Goal: Information Seeking & Learning: Learn about a topic

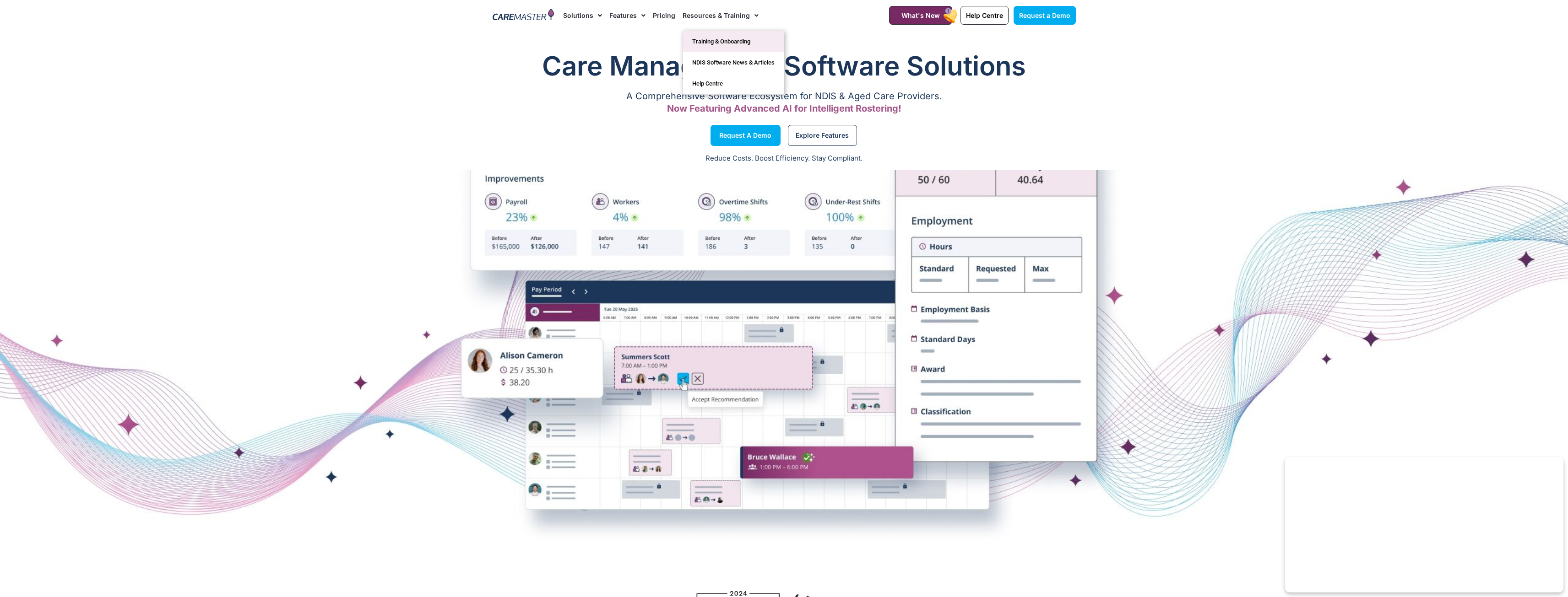
click at [743, 45] on link "Training & Onboarding" at bounding box center [734, 42] width 101 height 21
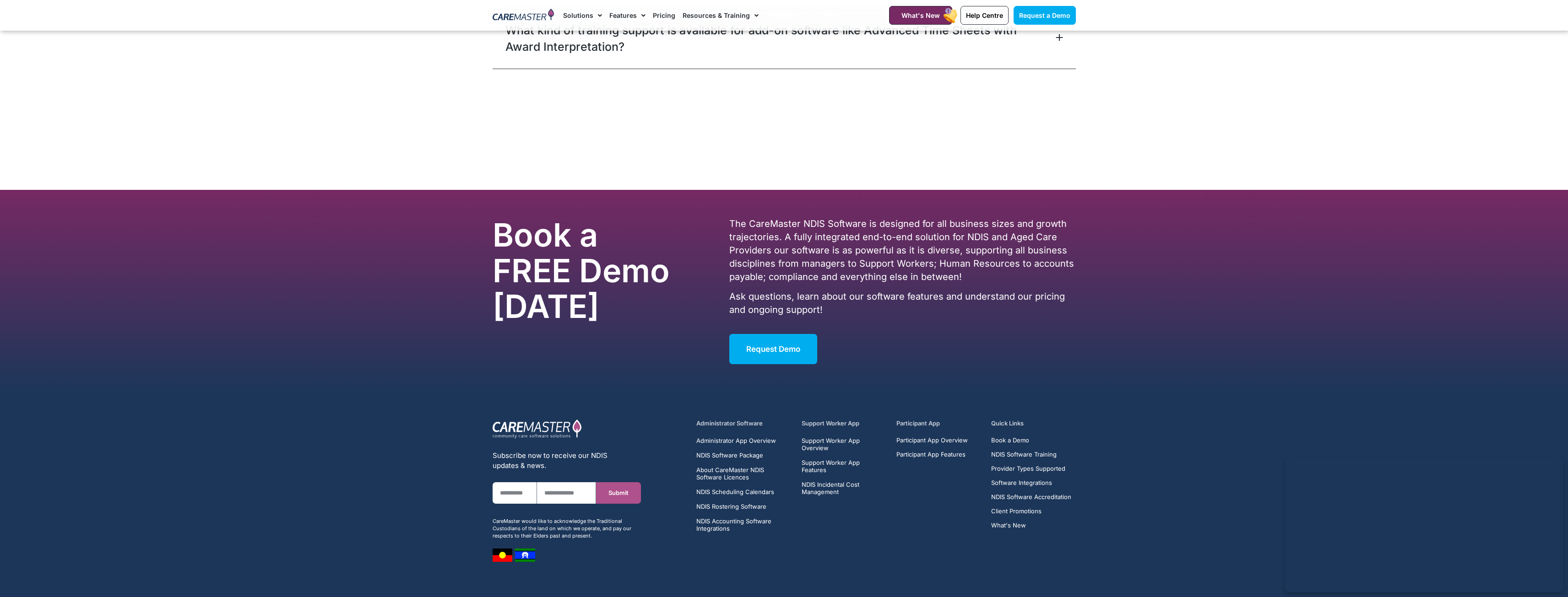
scroll to position [2286, 0]
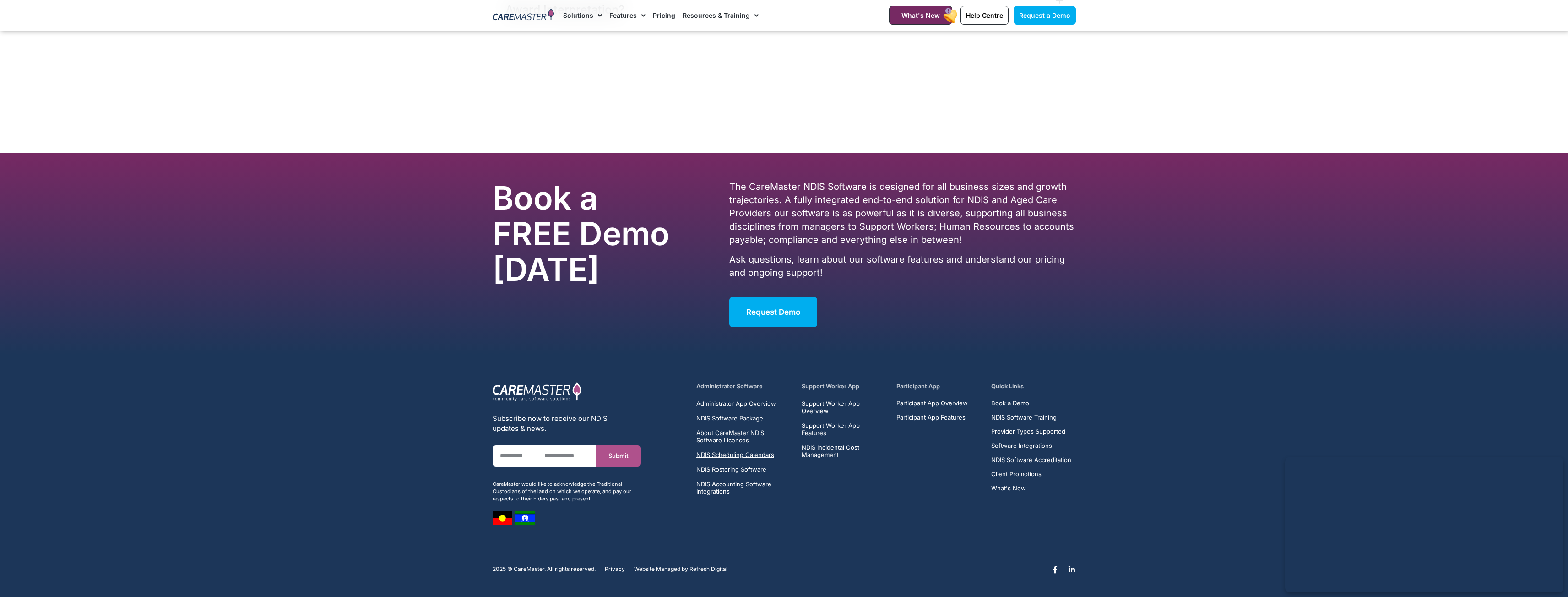
click at [717, 456] on span "NDIS Scheduling Calendars" at bounding box center [735, 455] width 78 height 7
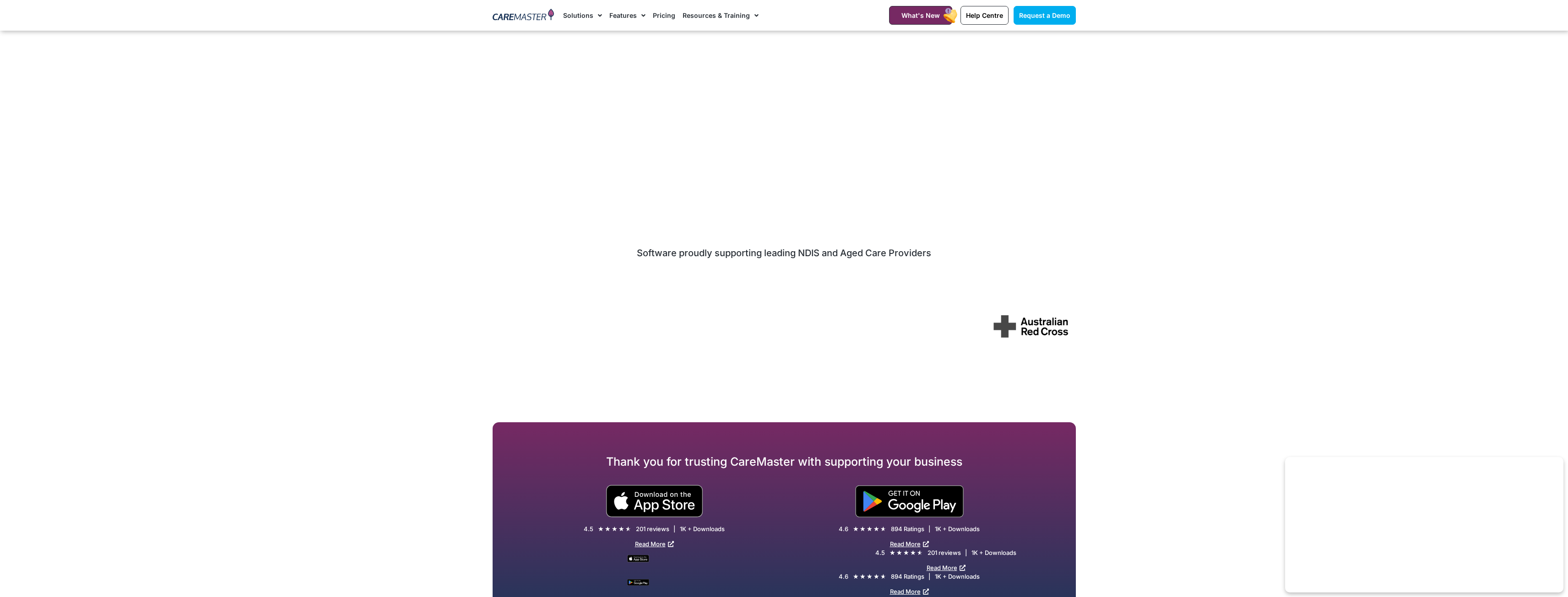
scroll to position [2929, 0]
